Goal: Task Accomplishment & Management: Manage account settings

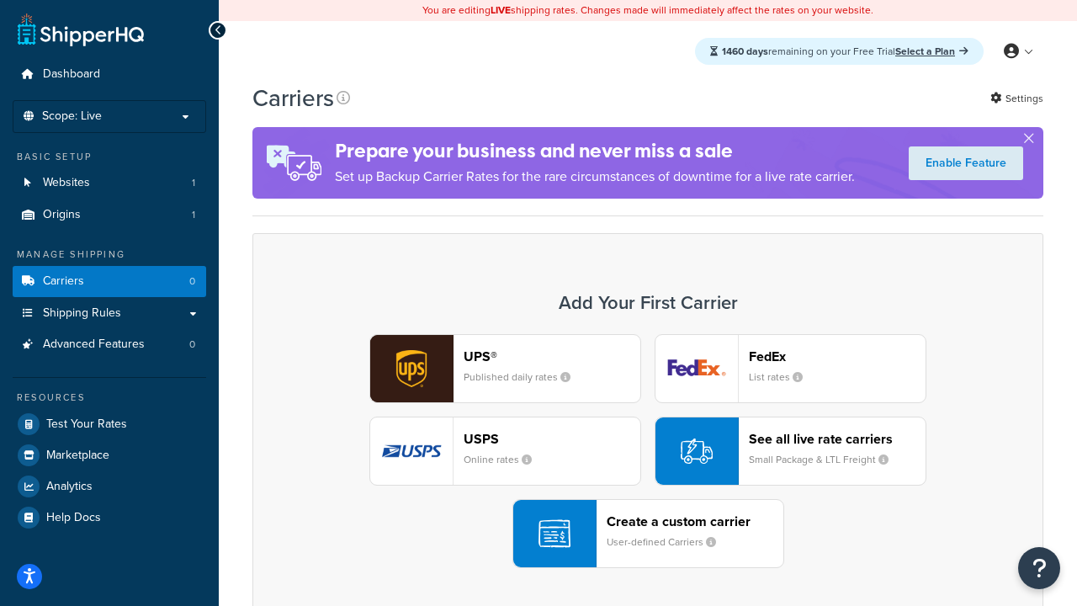
click at [648, 451] on div "UPS® Published daily rates FedEx List rates USPS Online rates See all live rate…" at bounding box center [648, 451] width 756 height 234
click at [837, 356] on header "FedEx" at bounding box center [837, 356] width 177 height 16
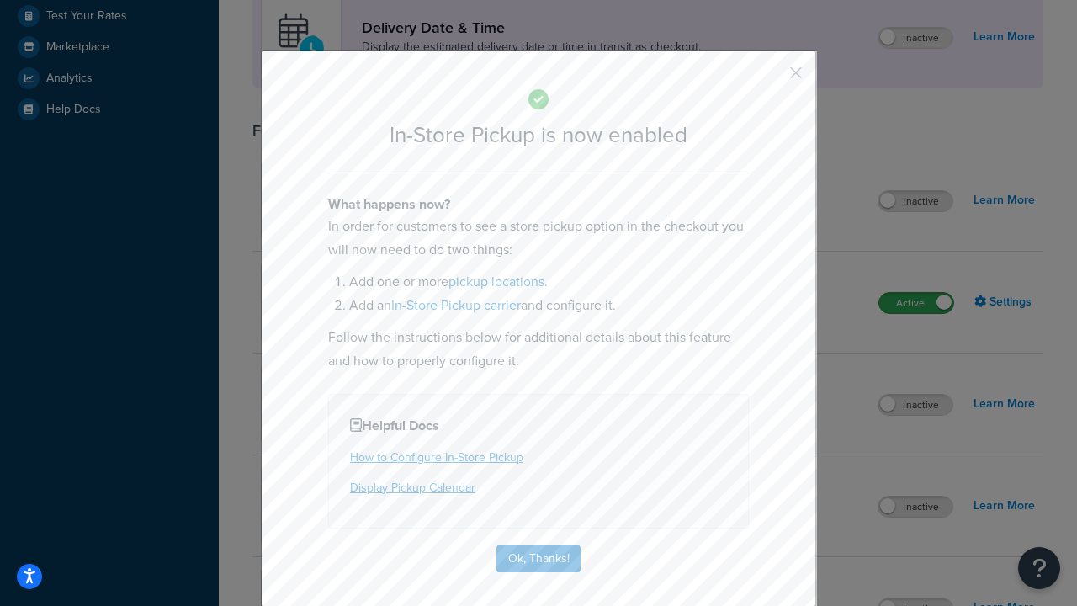
scroll to position [472, 0]
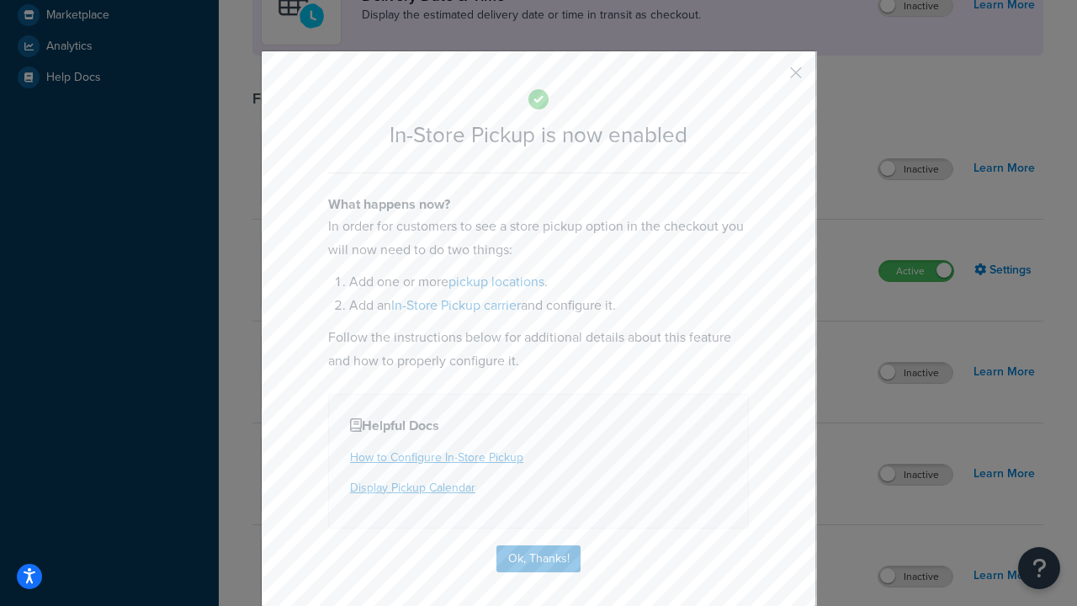
click at [771, 78] on button "button" at bounding box center [771, 79] width 4 height 4
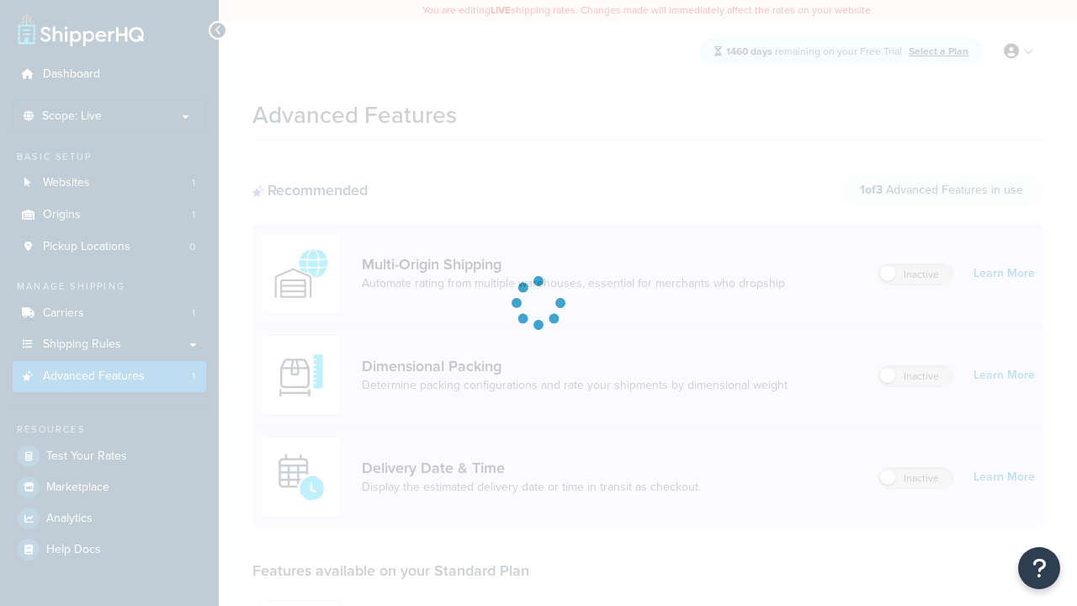
scroll to position [440, 0]
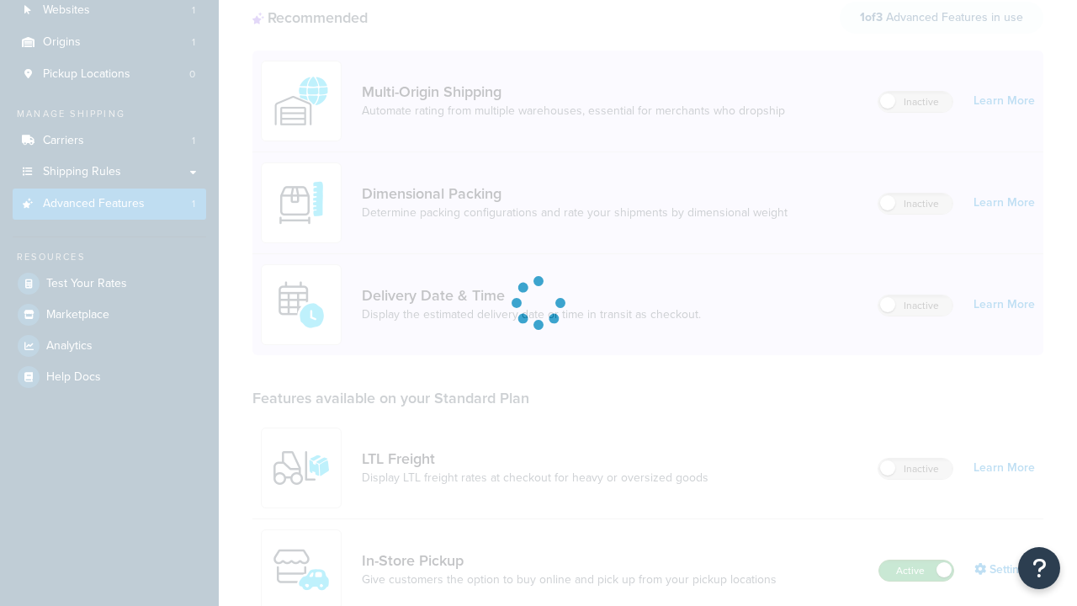
click at [916, 560] on label "Active" at bounding box center [916, 570] width 74 height 20
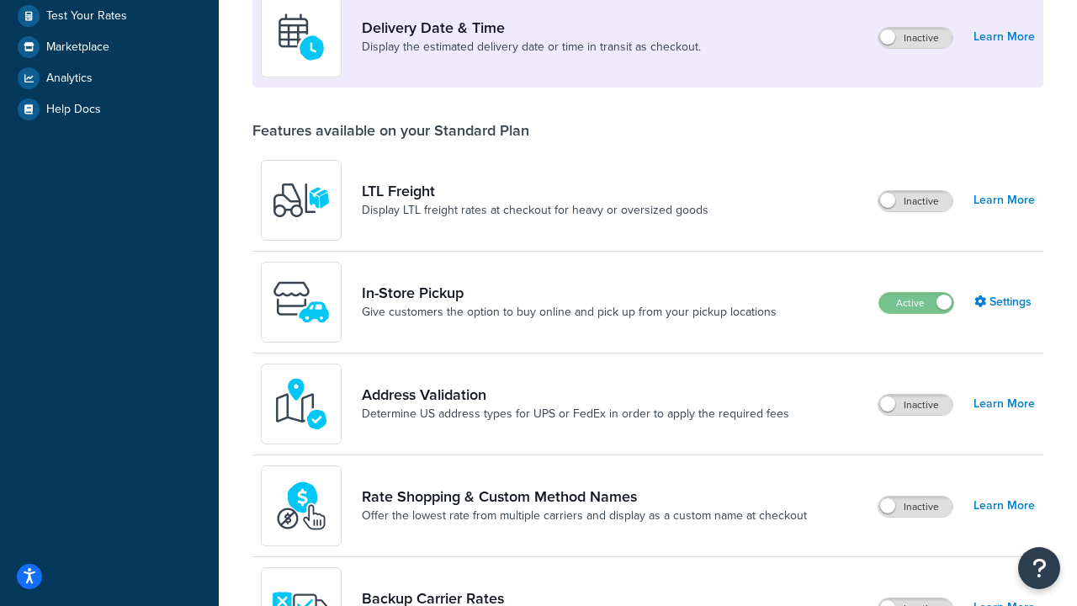
scroll to position [408, 0]
